Goal: Task Accomplishment & Management: Use online tool/utility

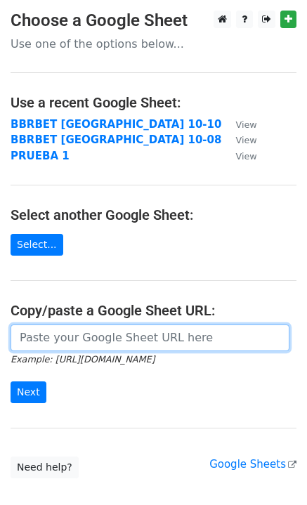
click at [61, 341] on input "url" at bounding box center [150, 337] width 279 height 27
paste input "[URL][DOMAIN_NAME]"
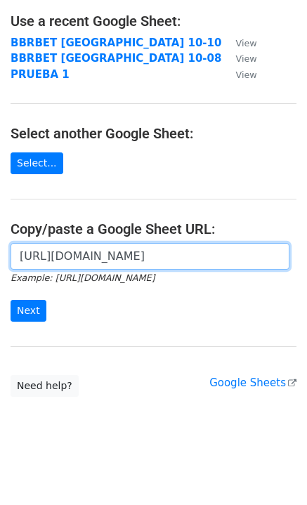
scroll to position [84, 0]
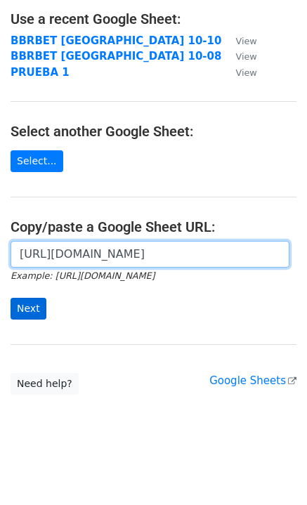
type input "[URL][DOMAIN_NAME]"
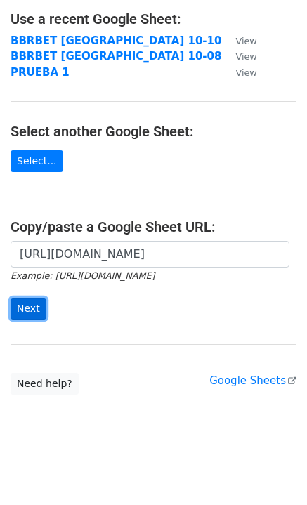
scroll to position [0, 0]
click at [26, 304] on input "Next" at bounding box center [29, 309] width 36 height 22
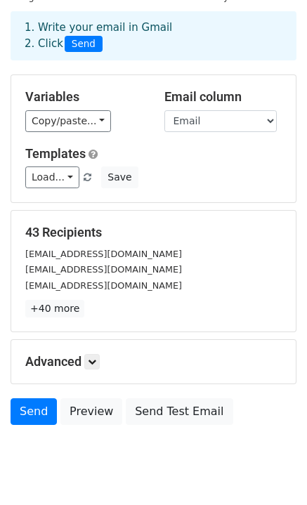
scroll to position [95, 0]
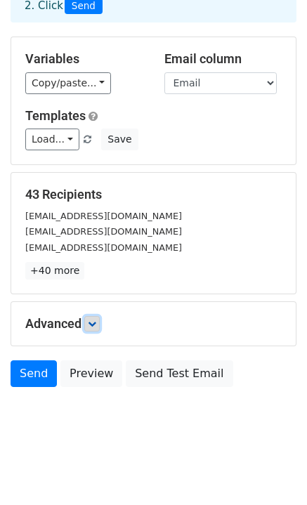
click at [91, 324] on icon at bounding box center [92, 324] width 8 height 8
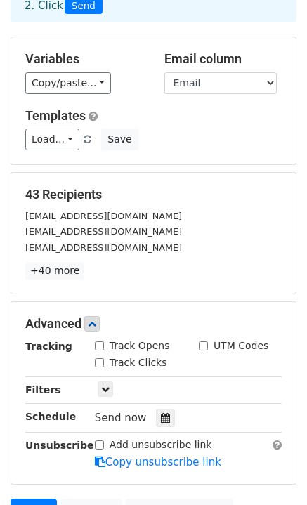
click at [98, 343] on input "Track Opens" at bounding box center [99, 345] width 9 height 9
checkbox input "true"
click at [104, 363] on div "Track Clicks" at bounding box center [131, 362] width 72 height 15
click at [97, 359] on input "Track Clicks" at bounding box center [99, 362] width 9 height 9
checkbox input "true"
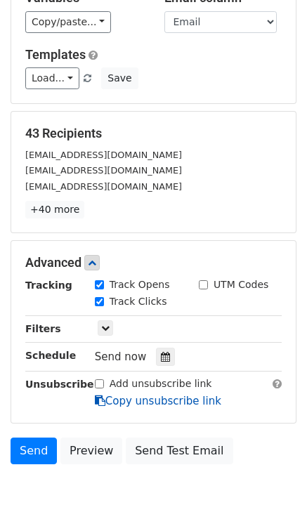
scroll to position [231, 0]
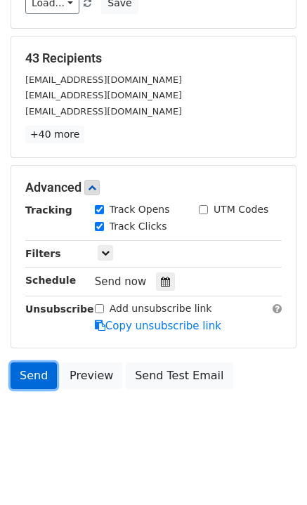
click at [17, 370] on link "Send" at bounding box center [34, 375] width 46 height 27
